Goal: Task Accomplishment & Management: Use online tool/utility

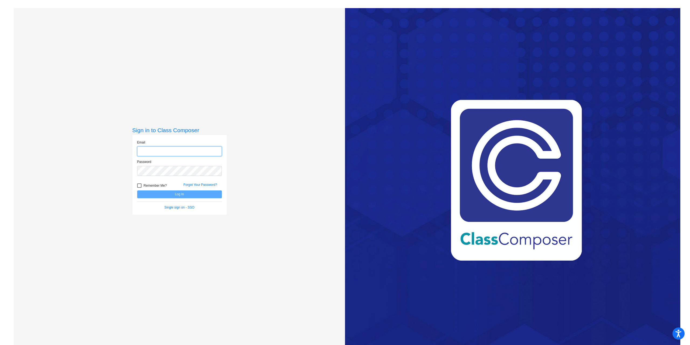
type input "[EMAIL_ADDRESS][PERSON_NAME][DOMAIN_NAME]"
click at [167, 194] on button "Log In" at bounding box center [179, 194] width 85 height 8
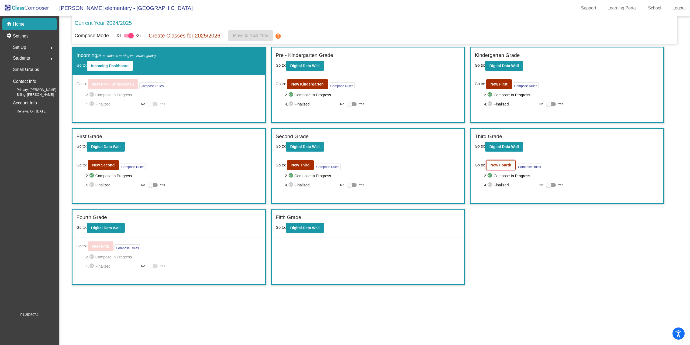
click at [501, 166] on b "New Fourth" at bounding box center [501, 165] width 21 height 4
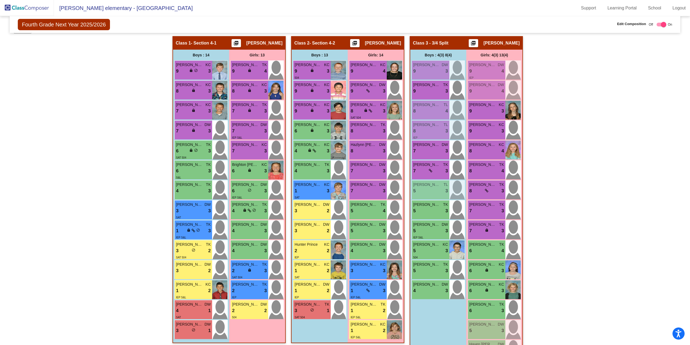
scroll to position [116, 0]
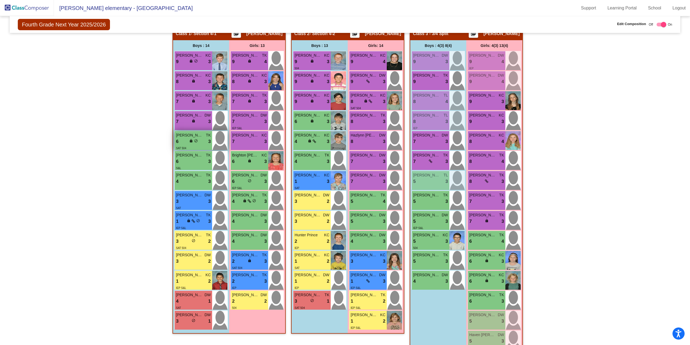
click at [182, 141] on div "6 lock do_not_disturb_alt 3" at bounding box center [193, 141] width 35 height 7
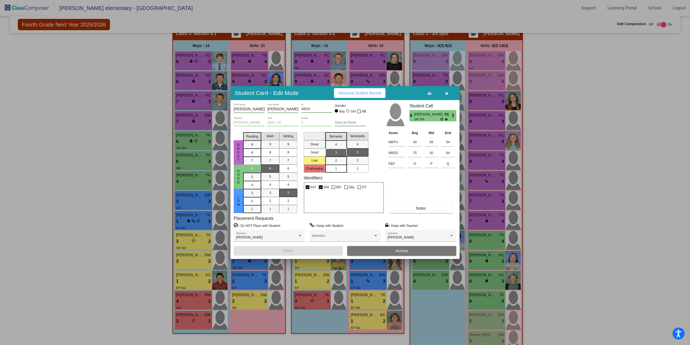
click at [446, 94] on icon "button" at bounding box center [446, 93] width 3 height 4
